Goal: Transaction & Acquisition: Download file/media

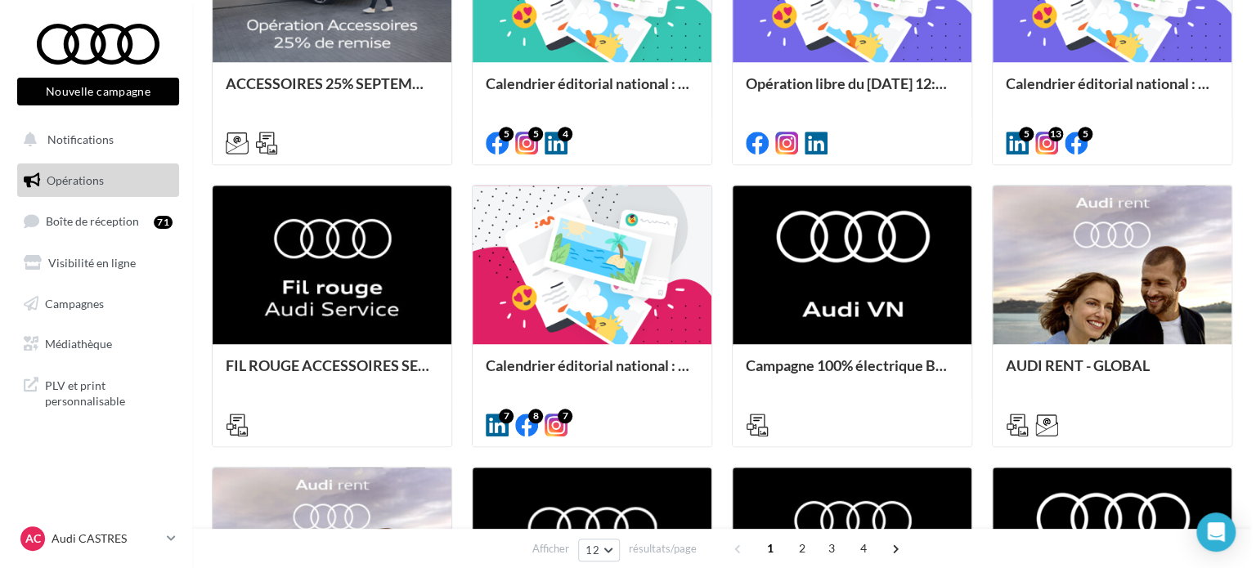
scroll to position [654, 0]
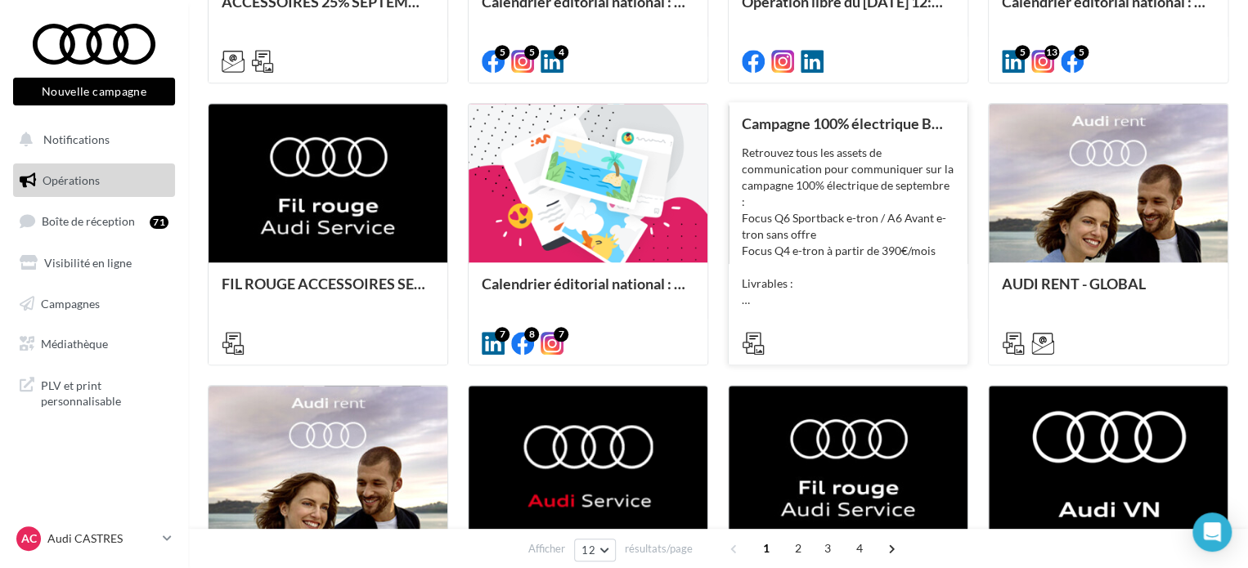
click at [831, 174] on div "Retrouvez tous les assets de communication pour communiquer sur la campagne 100…" at bounding box center [848, 227] width 213 height 164
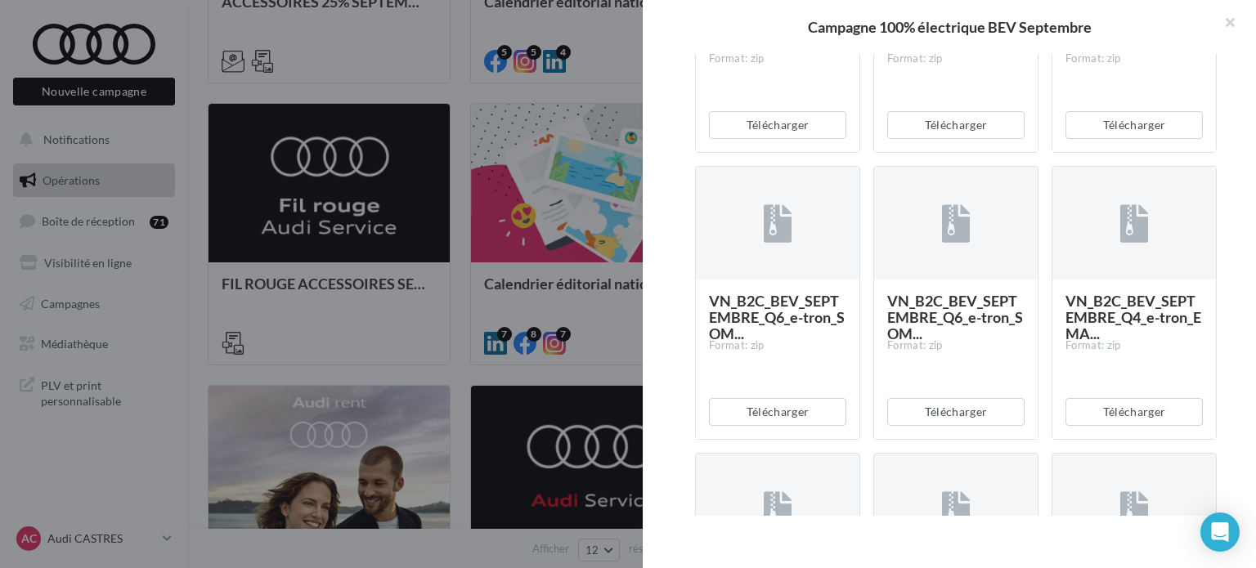
scroll to position [1963, 0]
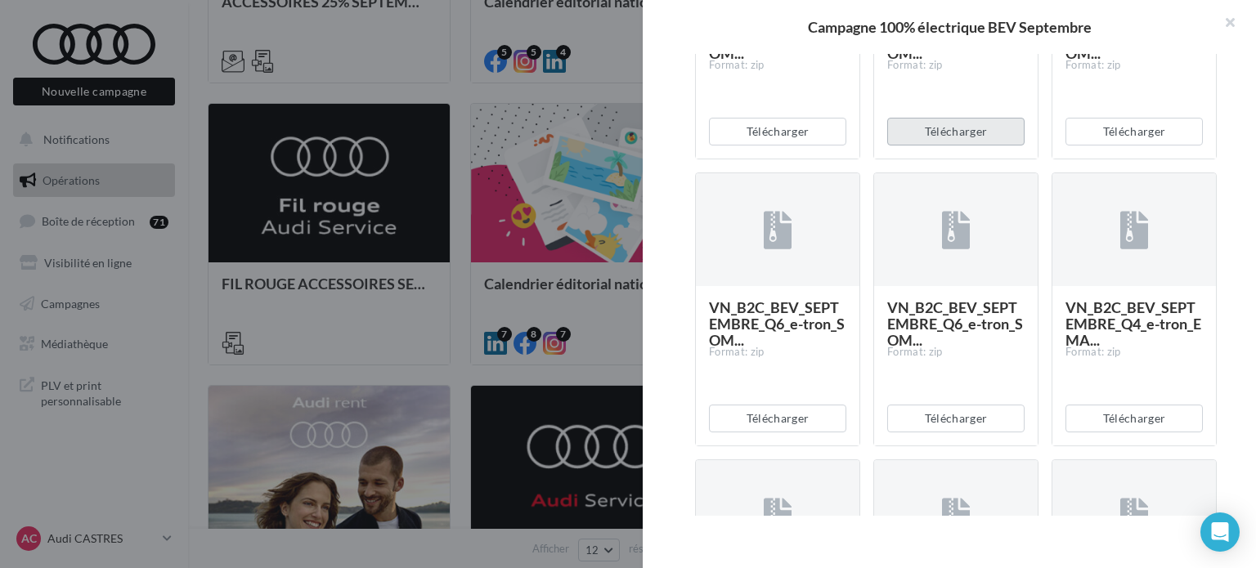
click at [937, 146] on button "Télécharger" at bounding box center [955, 132] width 137 height 28
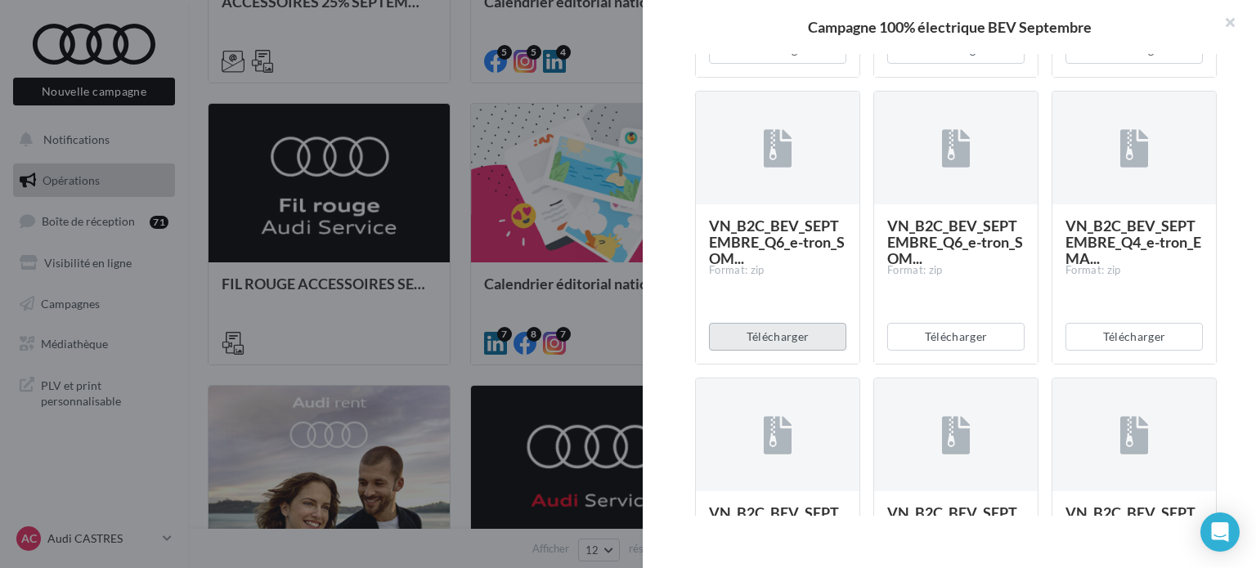
click at [797, 351] on button "Télécharger" at bounding box center [777, 337] width 137 height 28
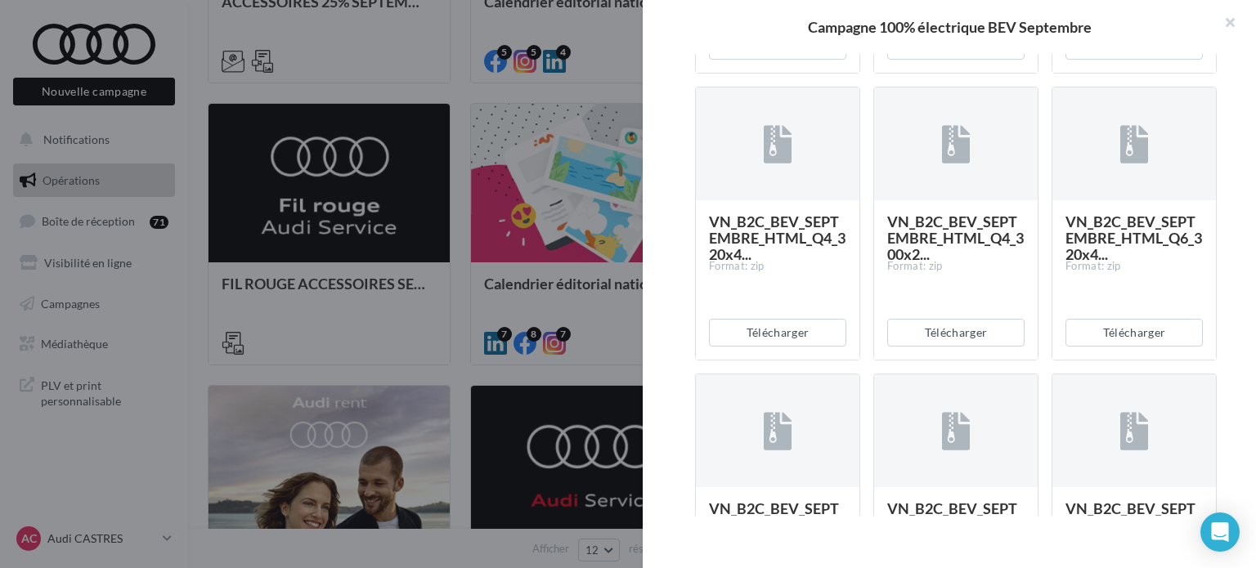
scroll to position [2617, 0]
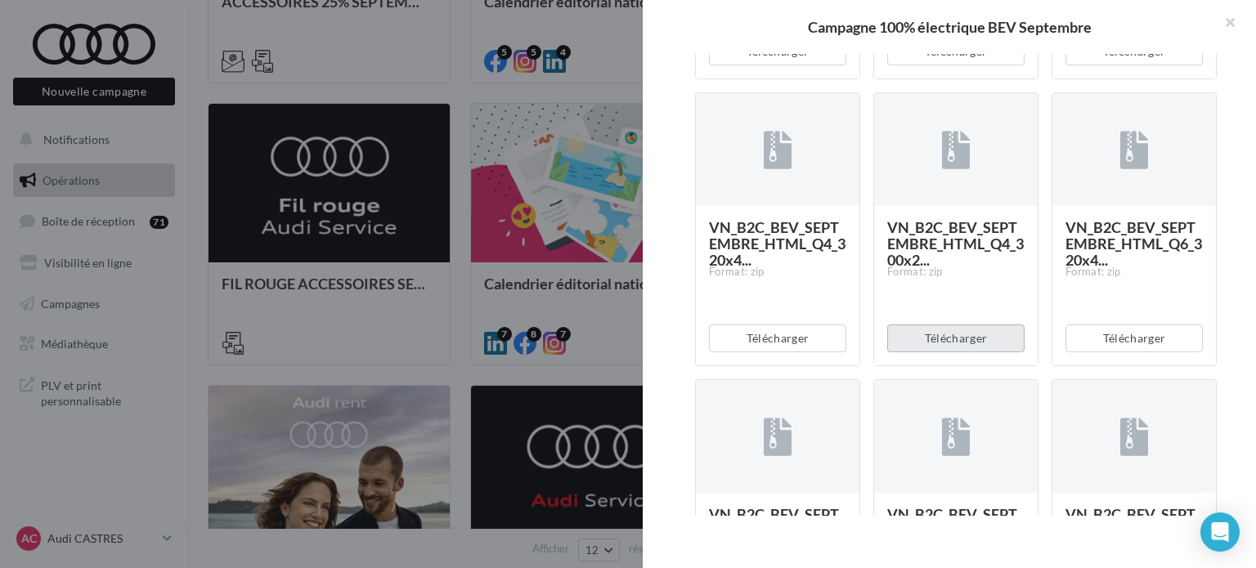
click at [947, 353] on button "Télécharger" at bounding box center [955, 339] width 137 height 28
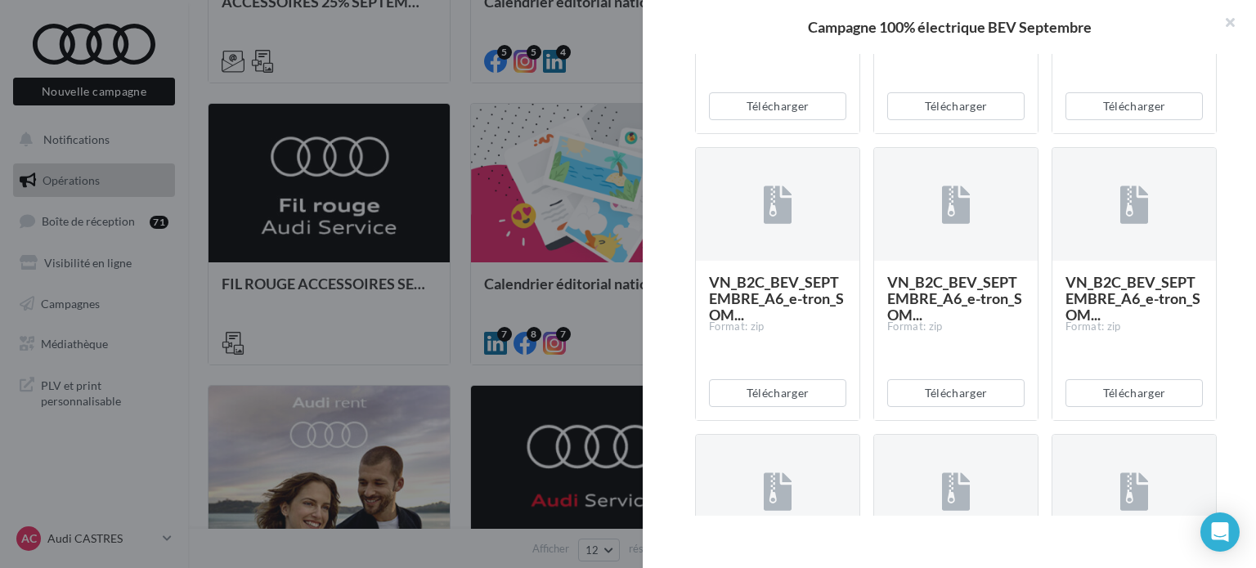
scroll to position [1390, 0]
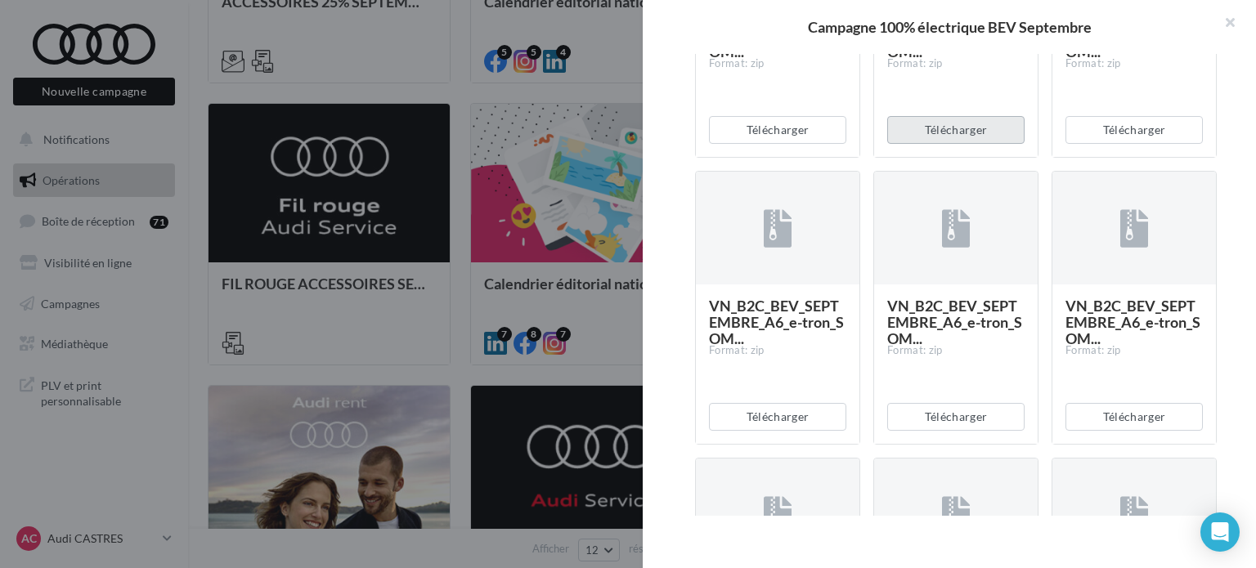
click at [943, 144] on button "Télécharger" at bounding box center [955, 130] width 137 height 28
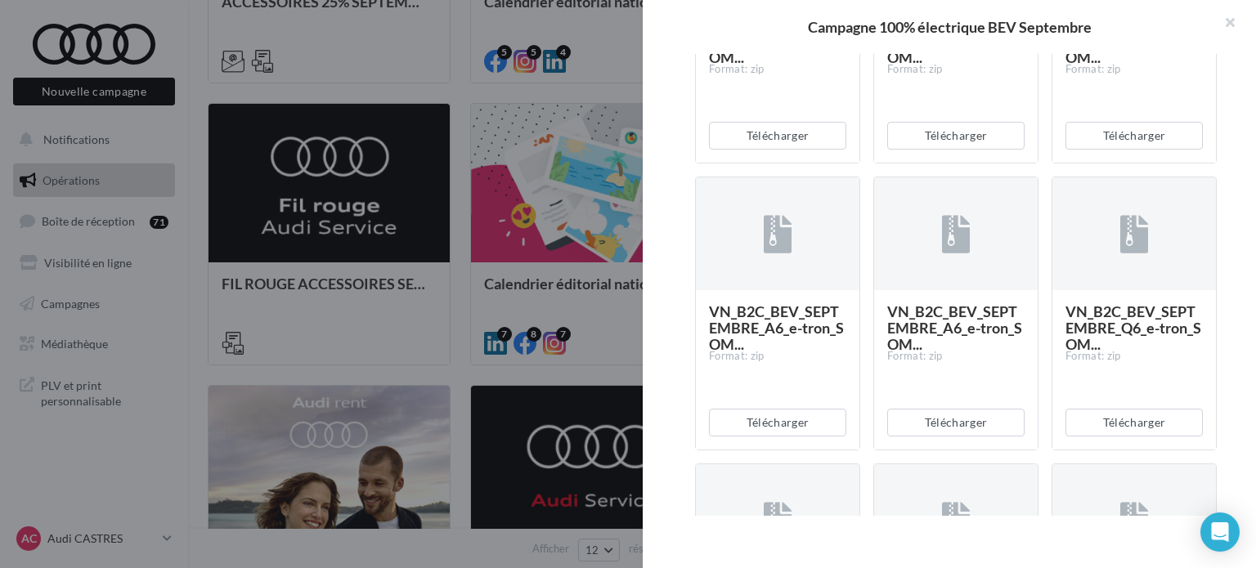
scroll to position [1718, 0]
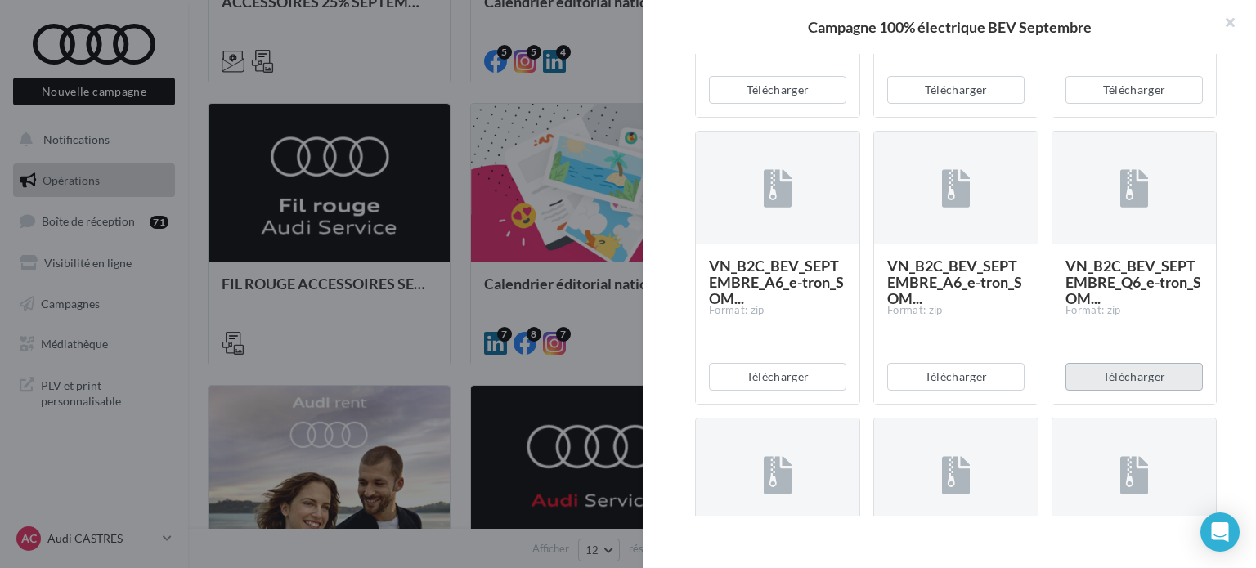
click at [1093, 391] on button "Télécharger" at bounding box center [1134, 377] width 137 height 28
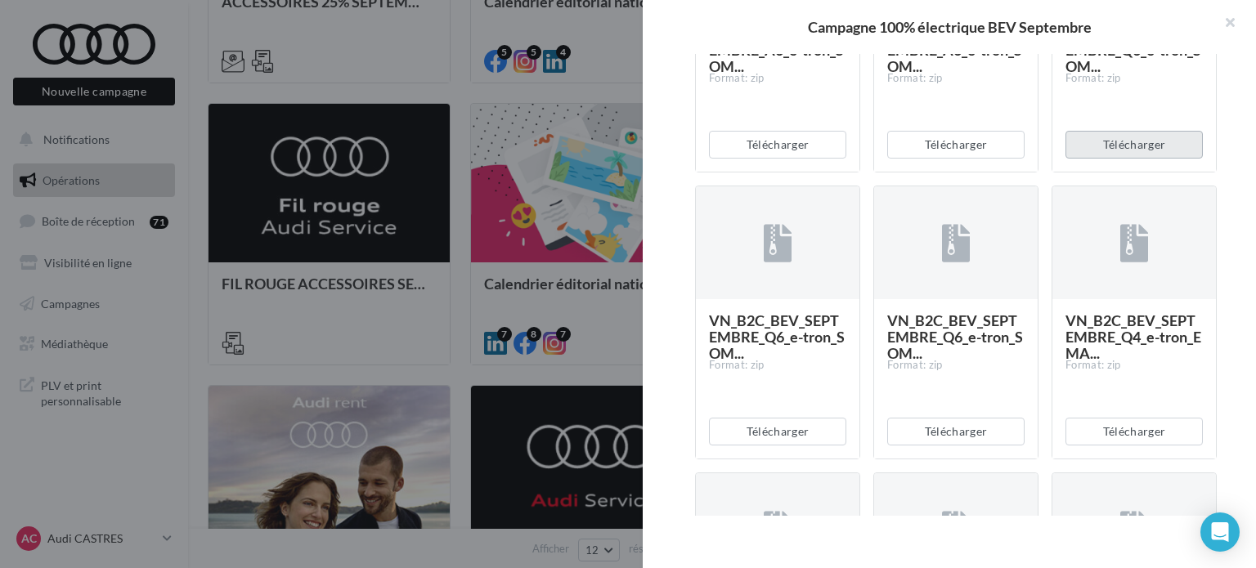
scroll to position [2045, 0]
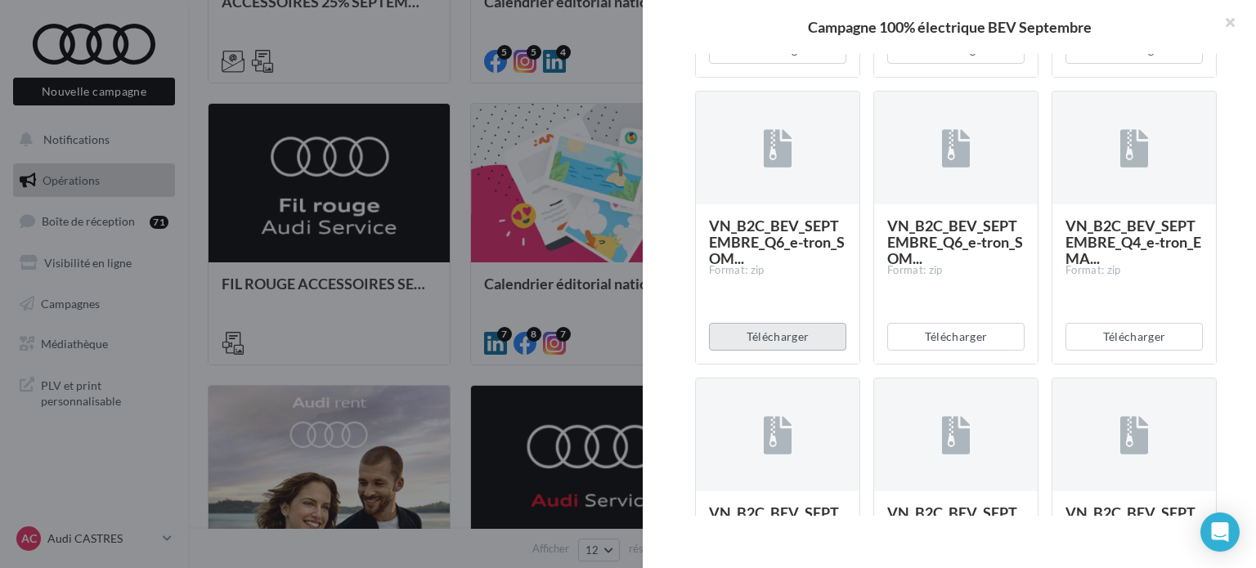
click at [788, 351] on button "Télécharger" at bounding box center [777, 337] width 137 height 28
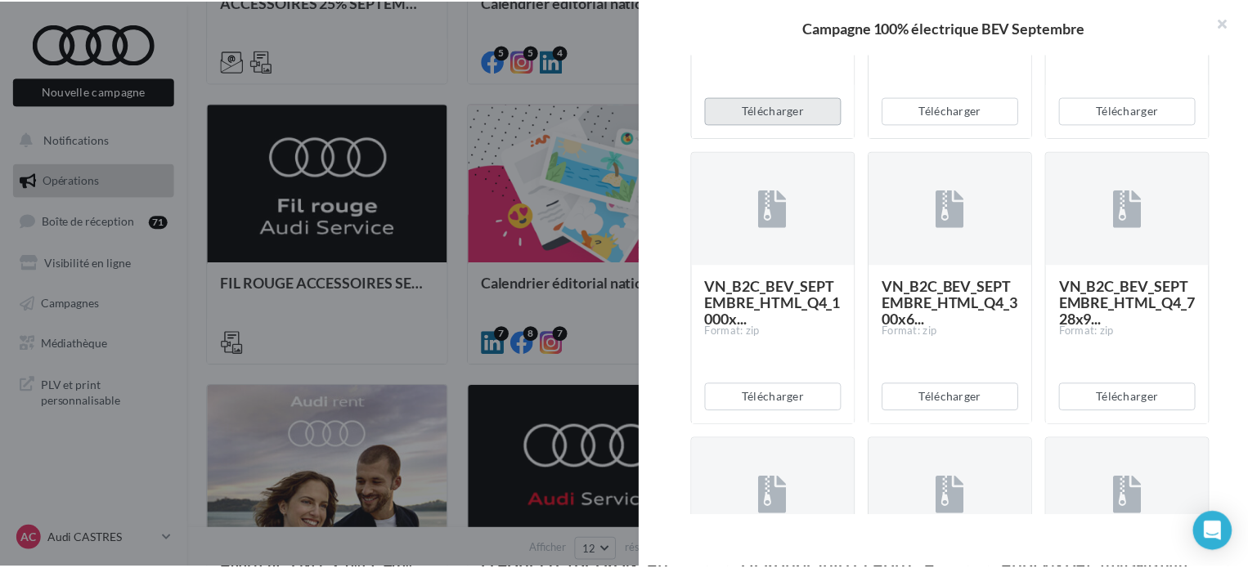
scroll to position [2372, 0]
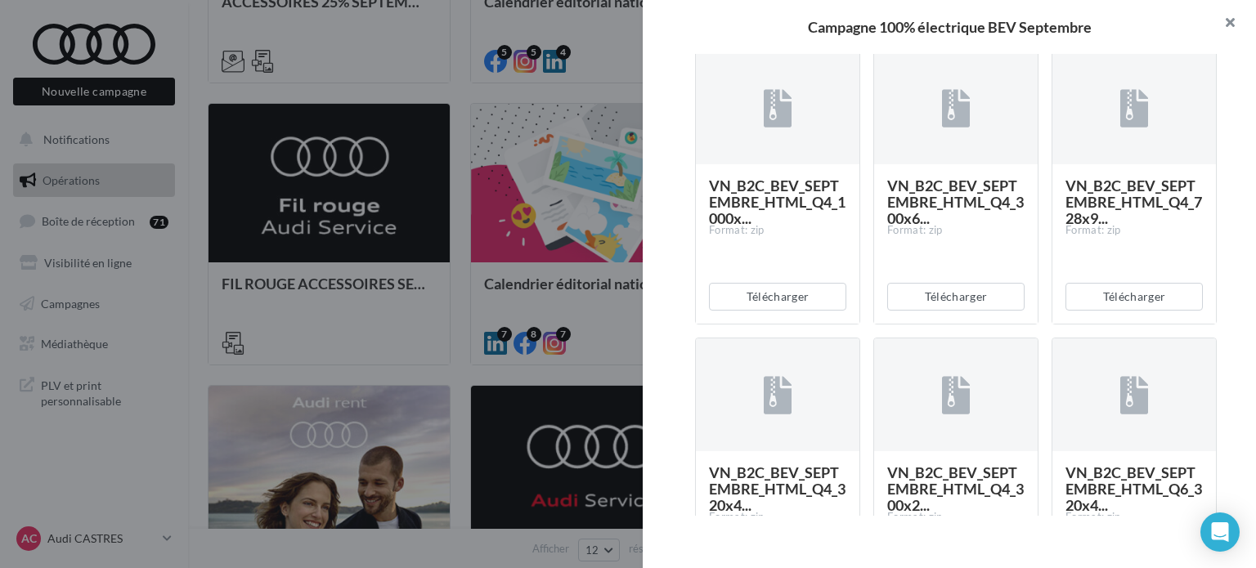
click at [1234, 20] on button "button" at bounding box center [1223, 24] width 65 height 49
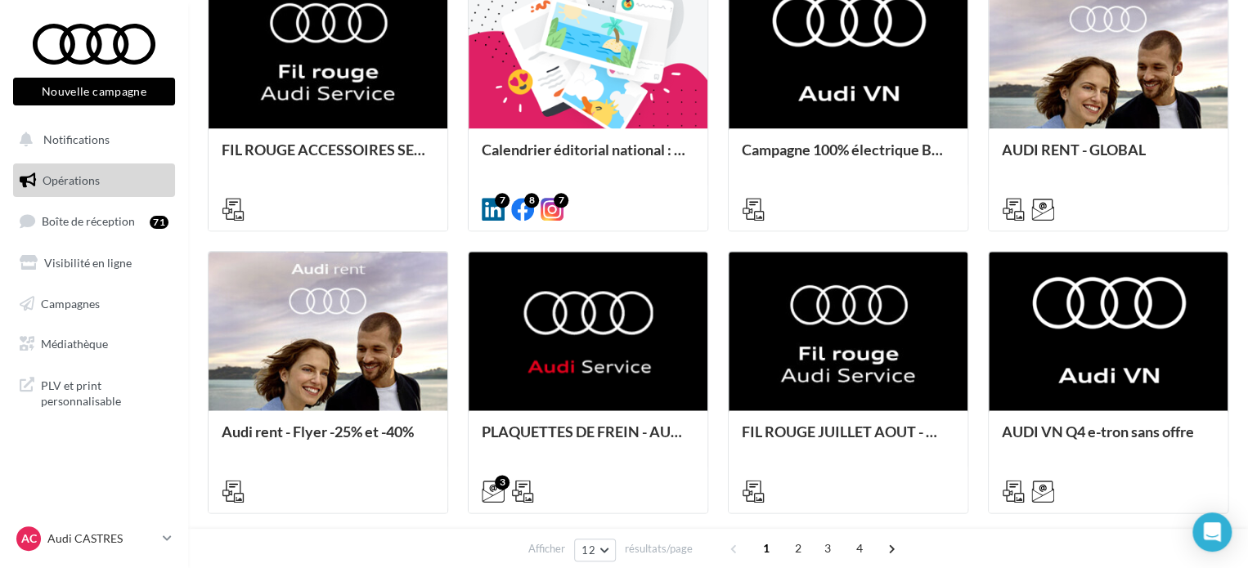
scroll to position [818, 0]
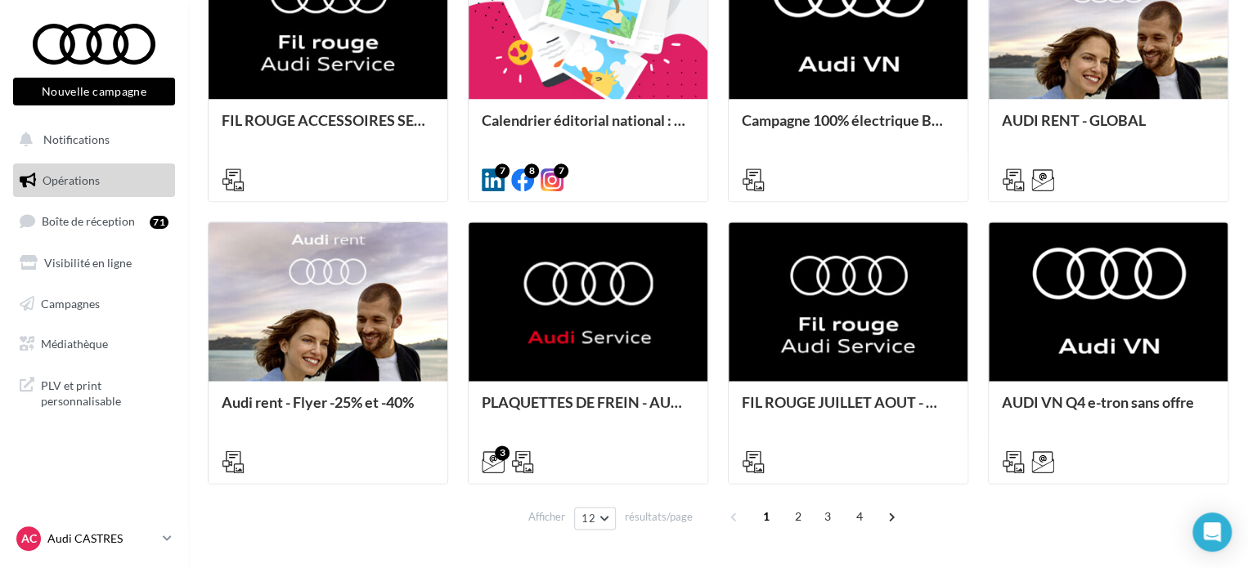
click at [70, 542] on p "Audi CASTRES" at bounding box center [101, 539] width 109 height 16
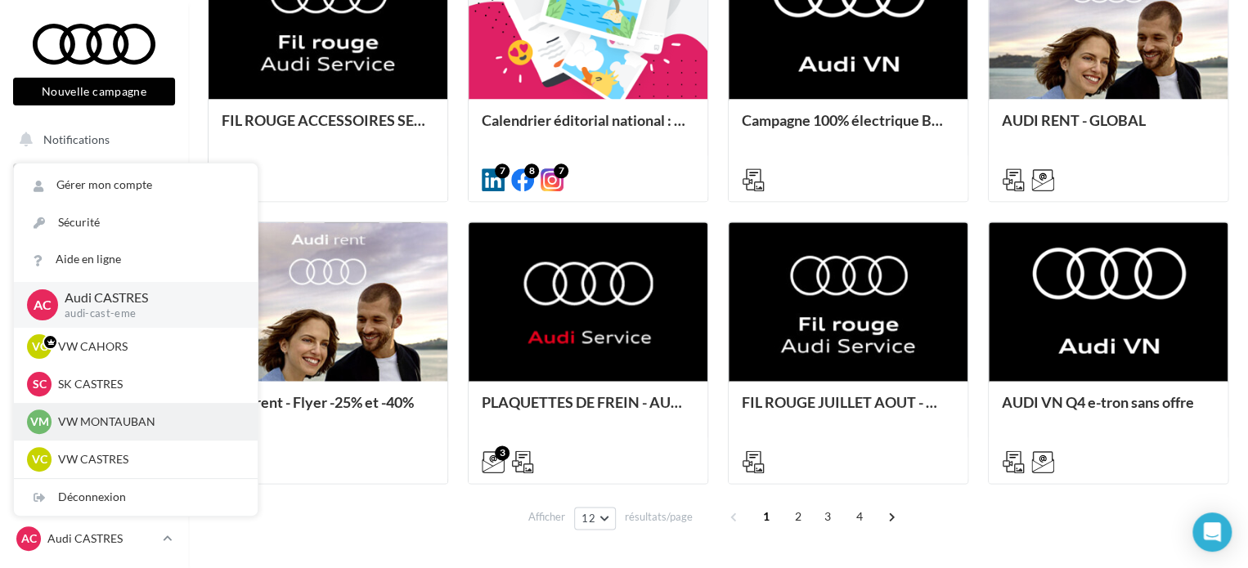
click at [106, 426] on p "VW MONTAUBAN" at bounding box center [148, 422] width 180 height 16
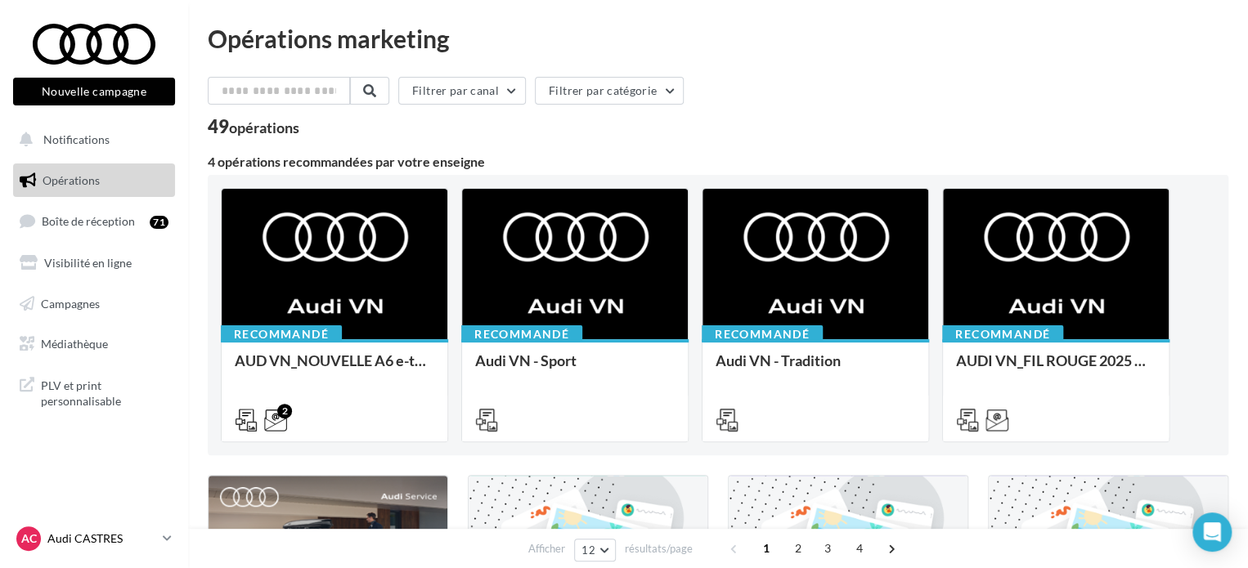
click at [110, 532] on p "Audi CASTRES" at bounding box center [101, 539] width 109 height 16
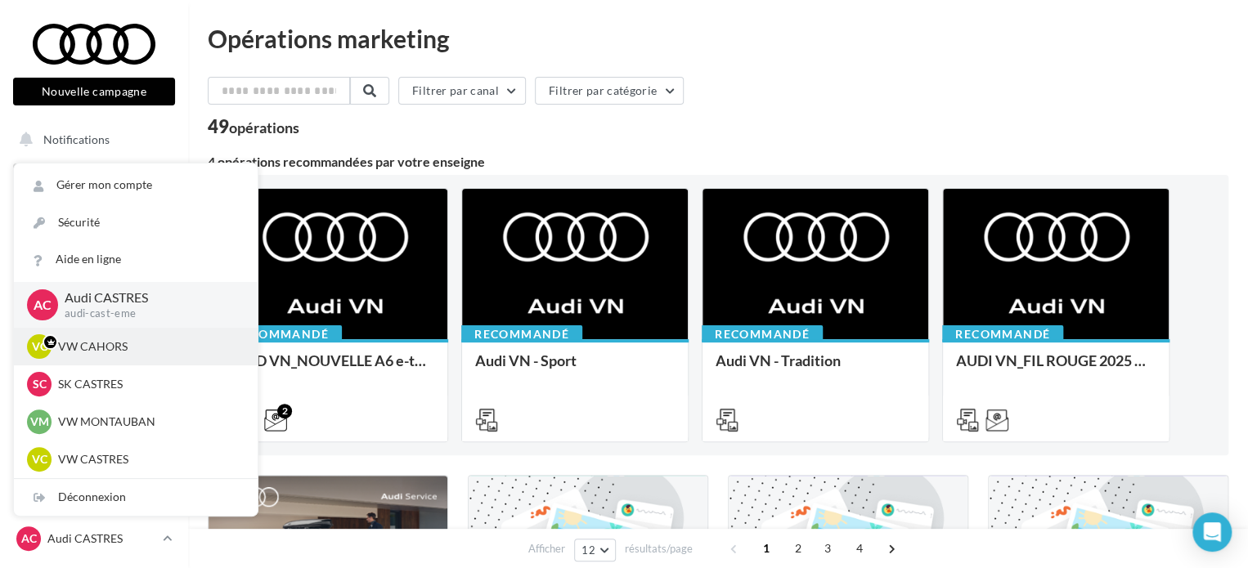
click at [95, 334] on div "VC VW CAHORS vw-cah-gau" at bounding box center [136, 347] width 244 height 38
click at [136, 351] on p "VW CAHORS" at bounding box center [148, 347] width 180 height 16
